Goal: Transaction & Acquisition: Book appointment/travel/reservation

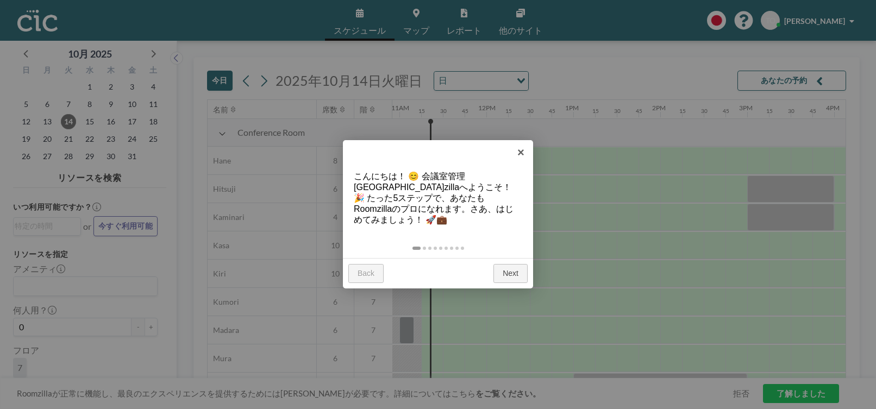
scroll to position [0, 956]
click at [523, 152] on link "×" at bounding box center [521, 152] width 24 height 24
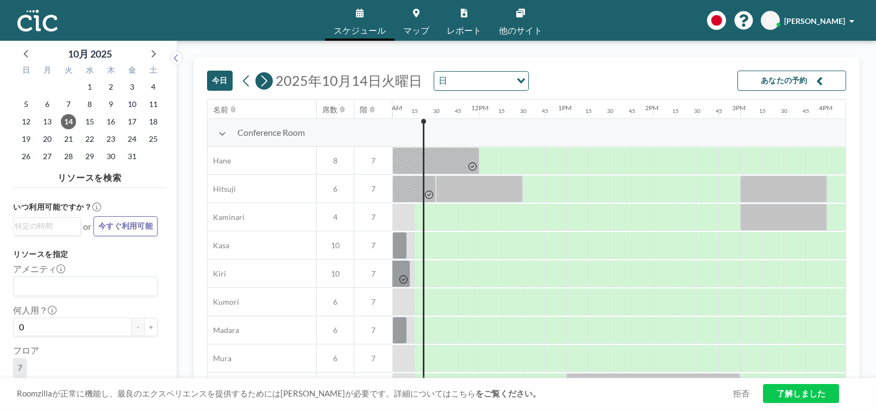
click at [263, 81] on icon at bounding box center [264, 81] width 10 height 16
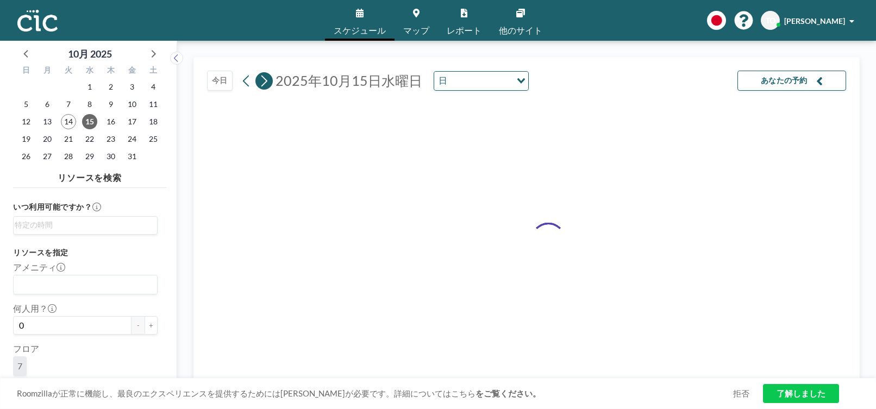
click at [263, 81] on icon at bounding box center [264, 81] width 10 height 16
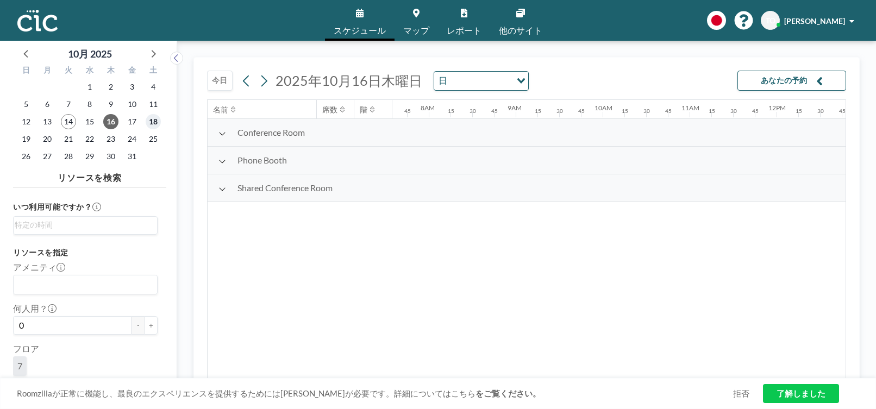
scroll to position [0, 674]
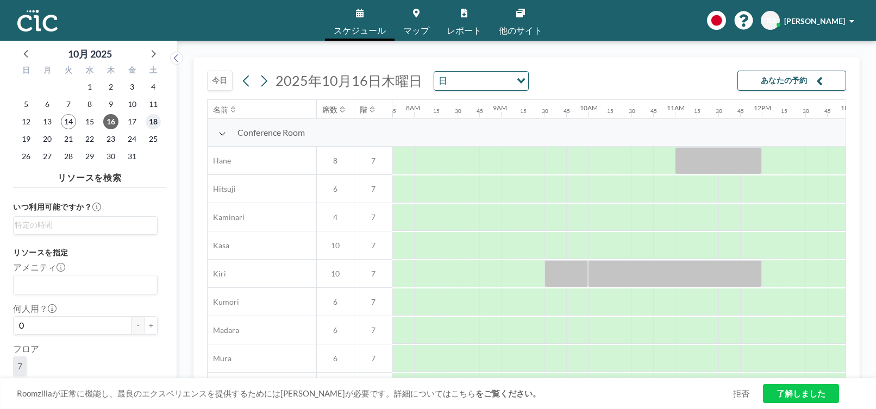
click at [150, 123] on span "18" at bounding box center [153, 121] width 15 height 15
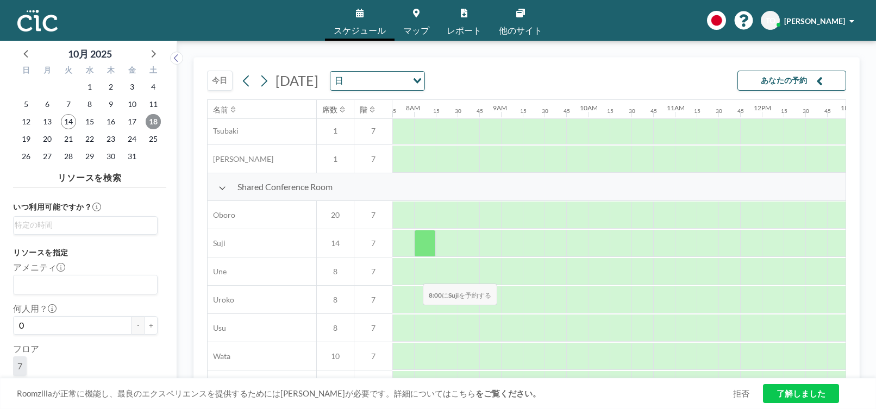
scroll to position [762, 674]
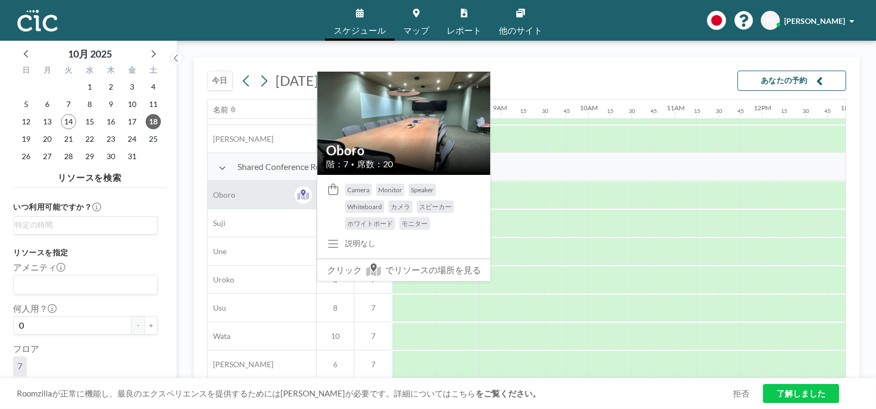
click at [275, 189] on div "Oboro" at bounding box center [262, 195] width 109 height 28
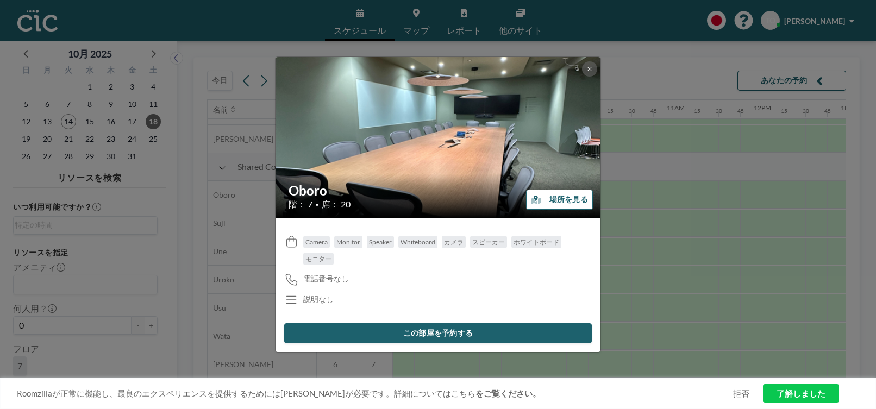
click at [456, 333] on button "この部屋を予約する" at bounding box center [438, 333] width 308 height 20
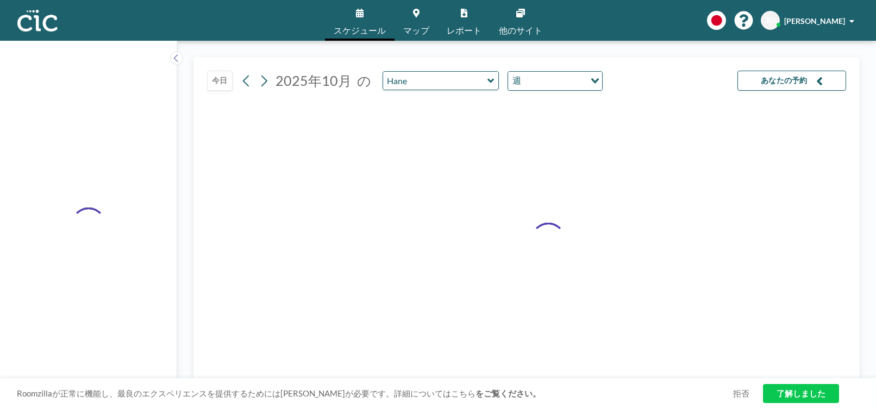
type input "Oboro"
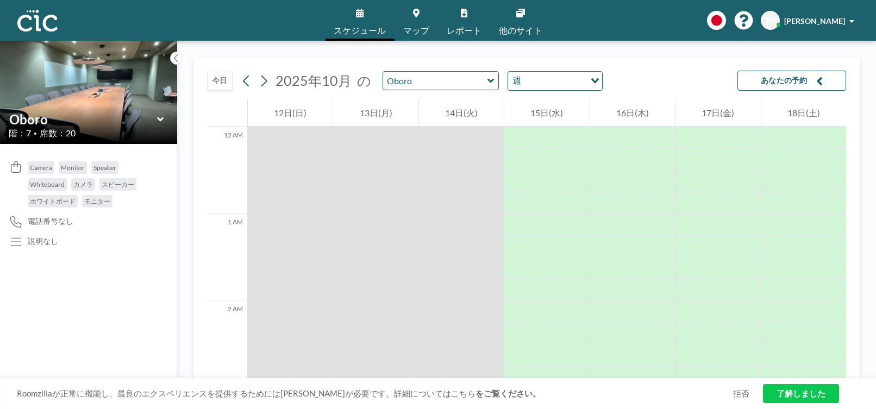
click at [222, 233] on div "1 AM" at bounding box center [227, 257] width 40 height 87
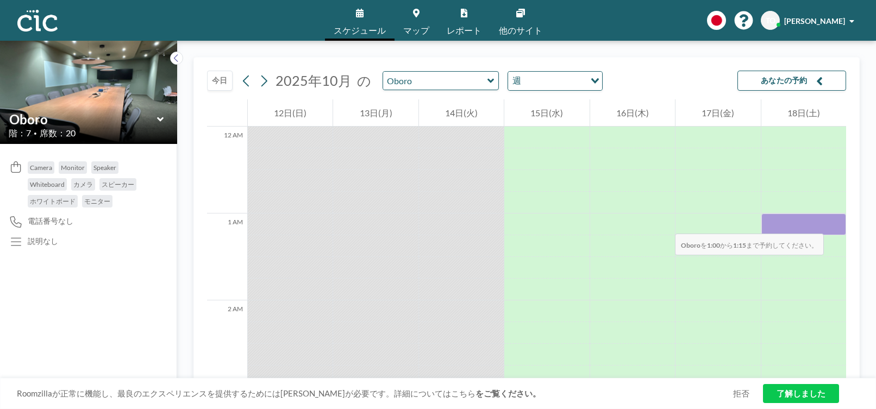
click at [794, 223] on div at bounding box center [803, 225] width 85 height 22
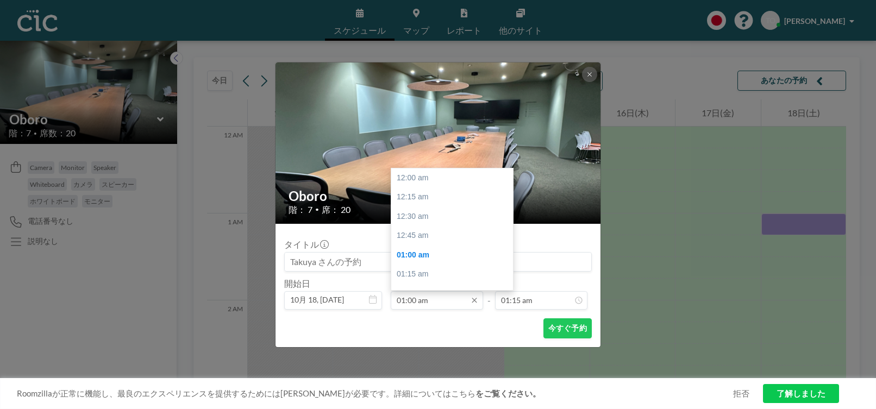
scroll to position [77, 0]
click at [405, 301] on input "01:00 am" at bounding box center [437, 300] width 92 height 18
type input "01:00 pm"
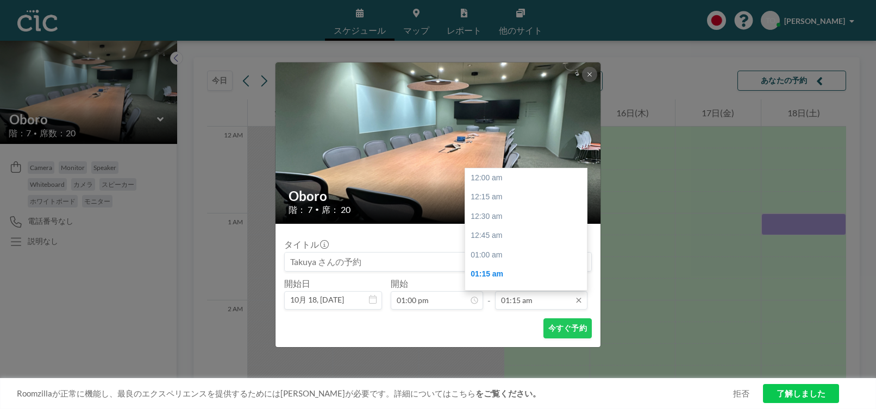
scroll to position [97, 0]
click at [509, 303] on input "01:15 am" at bounding box center [541, 300] width 92 height 18
click at [521, 302] on input "15:15 am" at bounding box center [541, 300] width 92 height 18
type input "03:00 pm"
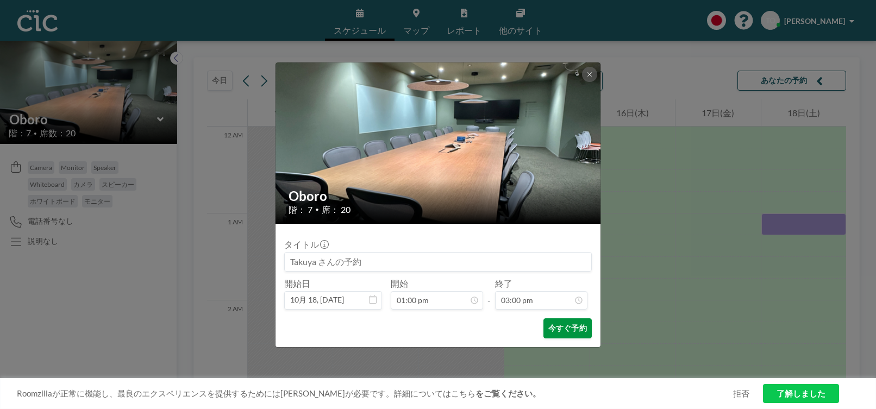
click at [564, 331] on button "今すぐ予約" at bounding box center [567, 328] width 48 height 20
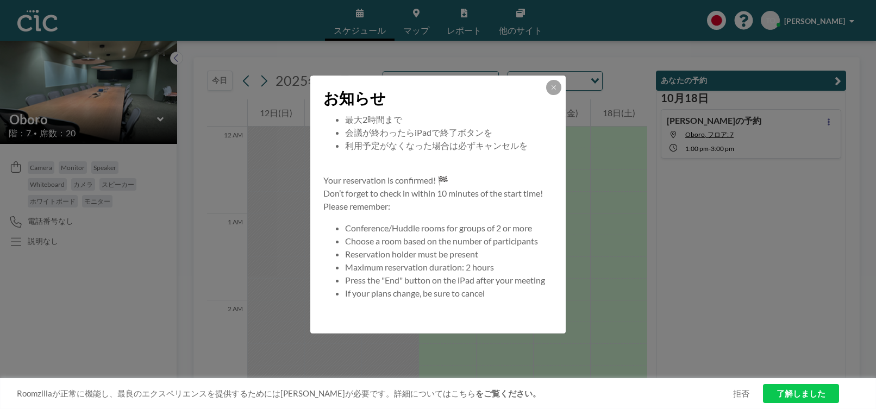
scroll to position [104, 0]
click at [781, 259] on div "お知らせ 予約完了です！ 🏁 開始から10分以内のチェックインをお忘れなく！ 会議室利用のエチケットをお守りください 会議室は２名以上で 利用人数に応じた部屋…" at bounding box center [438, 204] width 876 height 409
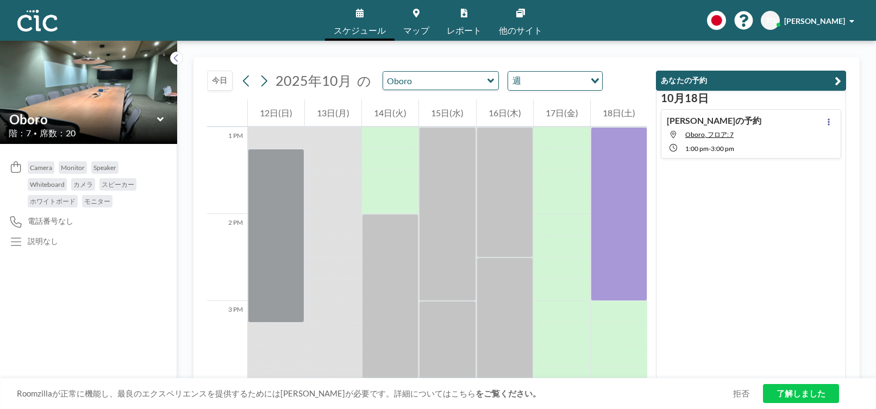
scroll to position [1032, 0]
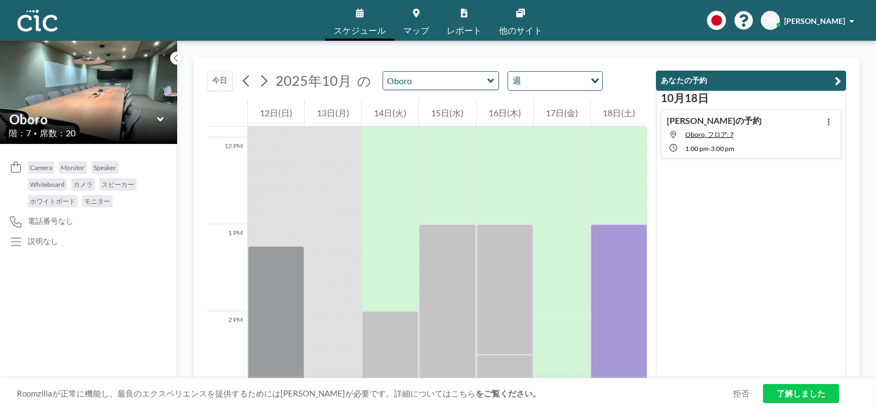
click at [788, 395] on link "了解しました" at bounding box center [801, 393] width 76 height 19
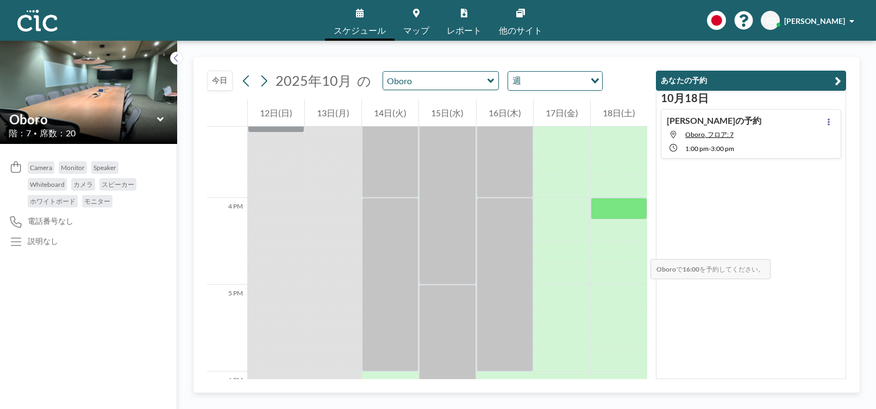
scroll to position [1141, 0]
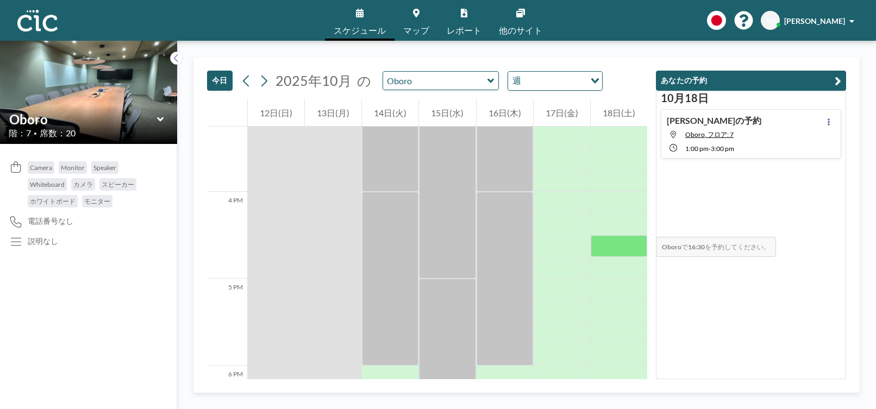
scroll to position [1296, 0]
